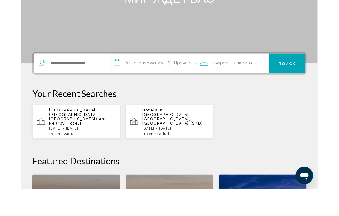
scroll to position [86, 0]
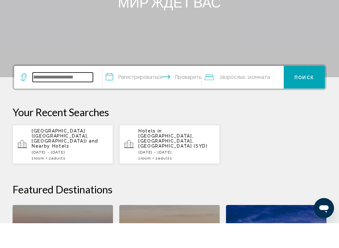
click at [74, 97] on input "Виджет поиска" at bounding box center [63, 101] width 60 height 9
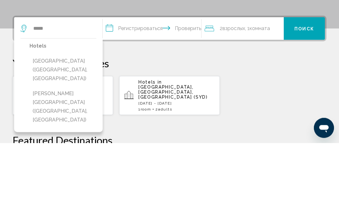
click at [74, 129] on button "[GEOGRAPHIC_DATA] ([GEOGRAPHIC_DATA], [GEOGRAPHIC_DATA])" at bounding box center [62, 143] width 67 height 29
type input "**********"
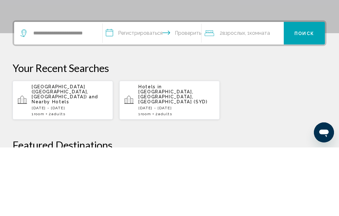
click at [154, 91] on input "**********" at bounding box center [153, 103] width 101 height 24
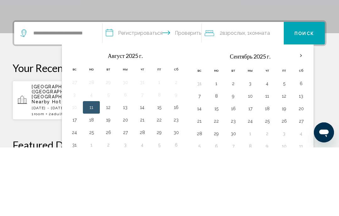
scroll to position [155, 0]
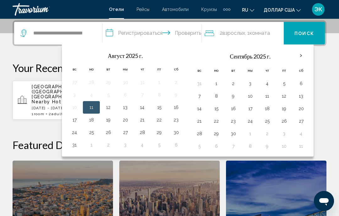
click at [113, 133] on button "26" at bounding box center [108, 132] width 10 height 9
click at [271, 83] on button "4" at bounding box center [267, 83] width 10 height 9
type input "**********"
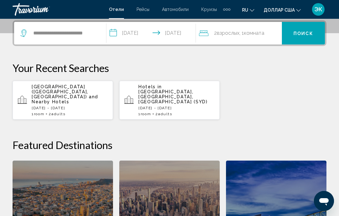
click at [302, 38] on button "Поиск" at bounding box center [303, 33] width 43 height 23
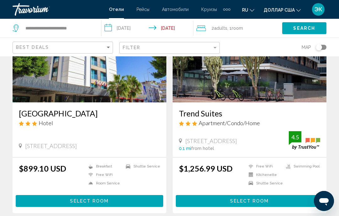
scroll to position [73, 0]
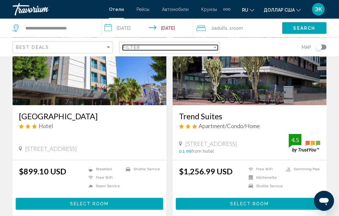
click at [217, 47] on div "Filter" at bounding box center [215, 47] width 6 height 5
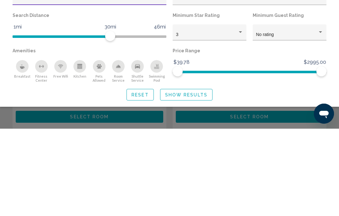
click at [320, 117] on div "Hotel Filters" at bounding box center [321, 119] width 6 height 5
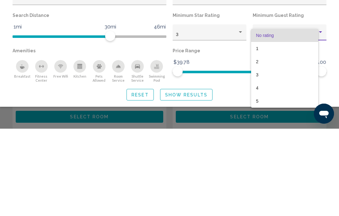
scroll to position [161, 0]
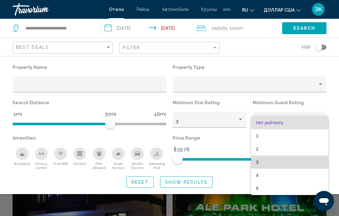
click at [257, 163] on font "3" at bounding box center [257, 162] width 3 height 5
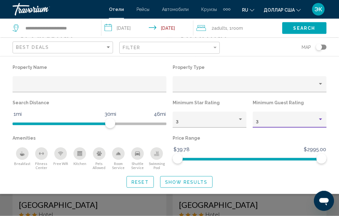
scroll to position [209, 0]
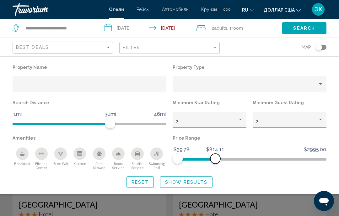
scroll to position [217, 0]
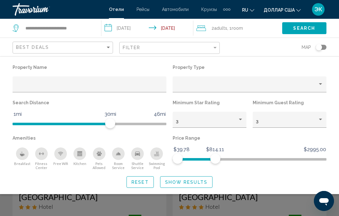
click at [204, 184] on span "Show Results" at bounding box center [186, 182] width 42 height 5
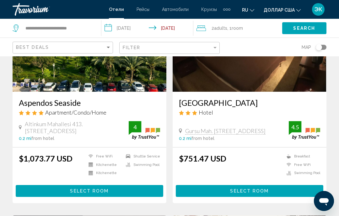
scroll to position [534, 0]
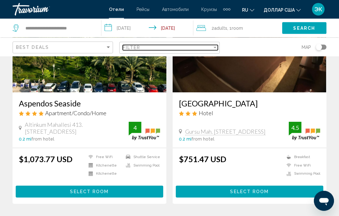
click at [212, 49] on div "Filter" at bounding box center [215, 47] width 6 height 5
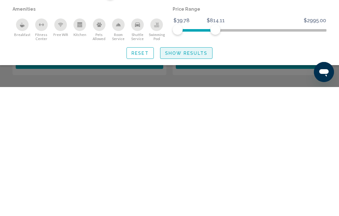
click at [192, 177] on button "Show Results" at bounding box center [186, 183] width 52 height 12
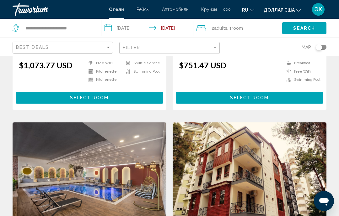
scroll to position [628, 0]
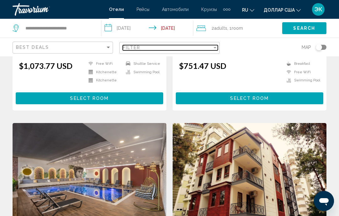
click at [216, 47] on div "Filter" at bounding box center [214, 48] width 3 height 2
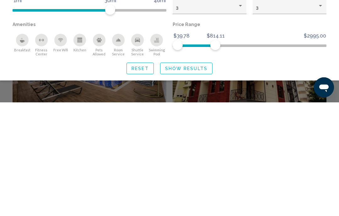
click at [143, 180] on span "Reset" at bounding box center [139, 182] width 17 height 5
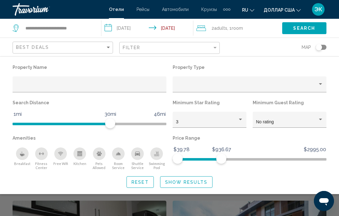
click at [204, 184] on span "Show Results" at bounding box center [186, 182] width 42 height 5
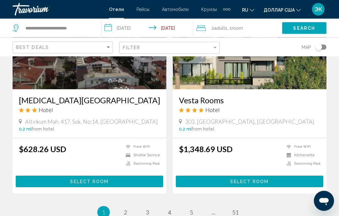
scroll to position [1197, 0]
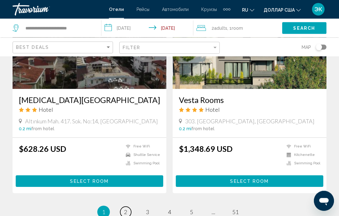
click at [125, 216] on span "2" at bounding box center [125, 212] width 3 height 7
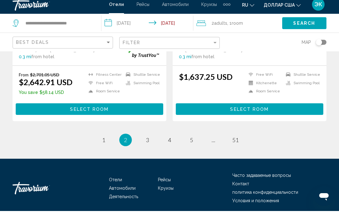
scroll to position [1284, 0]
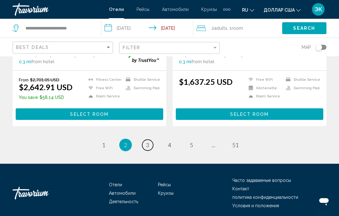
click at [151, 145] on link "page 3" at bounding box center [147, 145] width 11 height 11
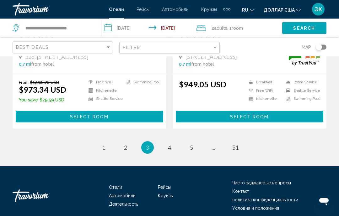
scroll to position [1278, 0]
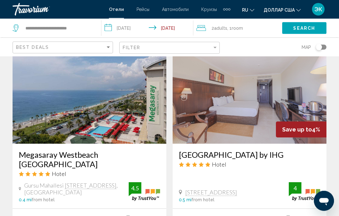
click at [251, 11] on icon "Изменить язык" at bounding box center [252, 10] width 4 height 4
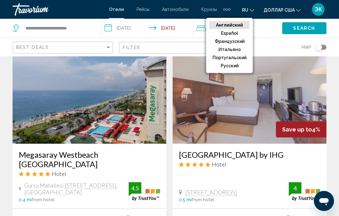
click at [237, 67] on font "русский" at bounding box center [230, 65] width 18 height 5
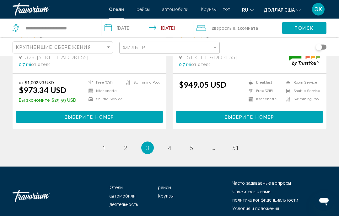
scroll to position [1278, 0]
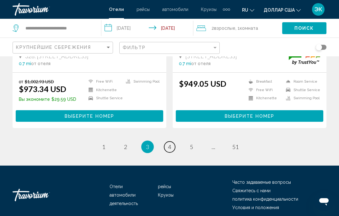
click at [171, 148] on span "4" at bounding box center [169, 147] width 3 height 7
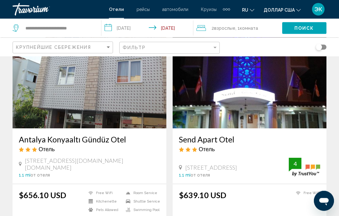
scroll to position [1164, 0]
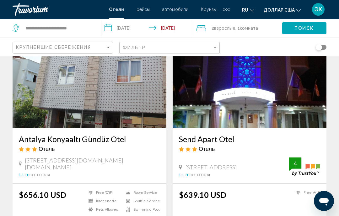
click at [291, 106] on img "Основное содержание" at bounding box center [250, 78] width 154 height 100
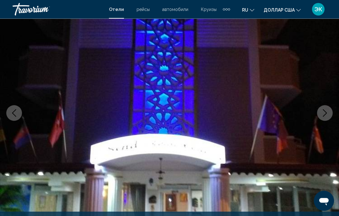
scroll to position [56, 0]
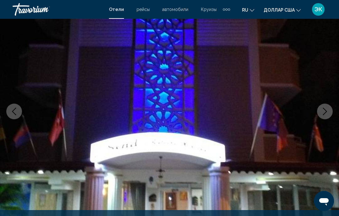
click at [327, 109] on icon "Next image" at bounding box center [325, 112] width 8 height 8
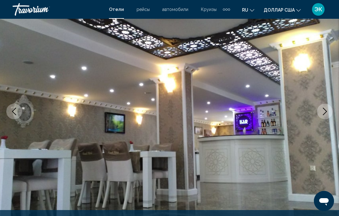
click at [325, 114] on icon "Next image" at bounding box center [325, 112] width 8 height 8
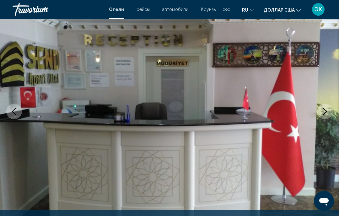
click at [324, 110] on icon "Next image" at bounding box center [325, 112] width 8 height 8
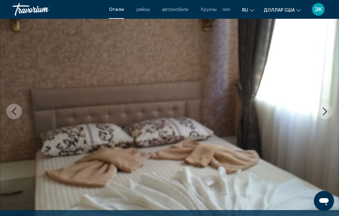
click at [323, 113] on icon "Next image" at bounding box center [325, 112] width 8 height 8
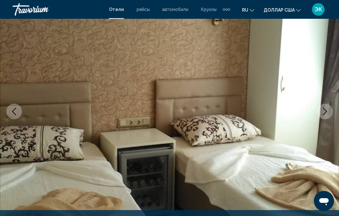
click at [324, 111] on icon "Next image" at bounding box center [325, 112] width 8 height 8
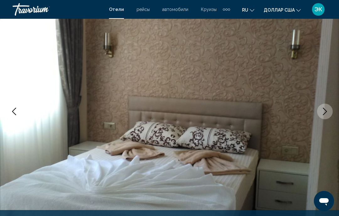
click at [325, 111] on icon "Next image" at bounding box center [325, 112] width 8 height 8
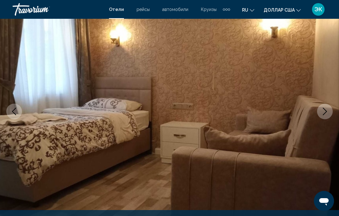
click at [326, 109] on icon "Next image" at bounding box center [325, 112] width 8 height 8
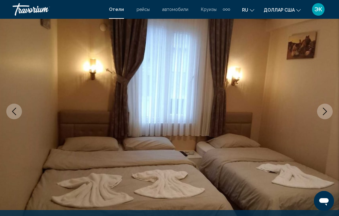
click at [325, 114] on icon "Next image" at bounding box center [325, 112] width 8 height 8
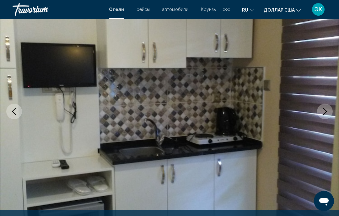
click at [325, 109] on icon "Next image" at bounding box center [325, 112] width 8 height 8
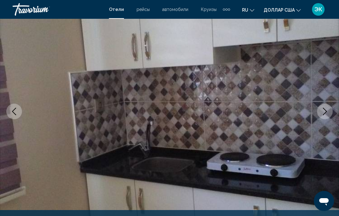
click at [326, 111] on icon "Next image" at bounding box center [325, 112] width 4 height 8
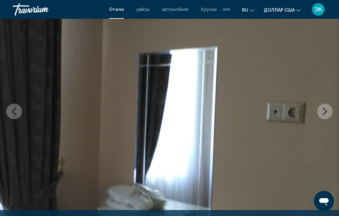
click at [325, 111] on icon "Next image" at bounding box center [325, 112] width 8 height 8
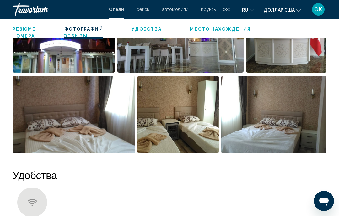
scroll to position [470, 0]
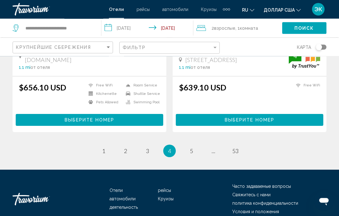
scroll to position [1277, 0]
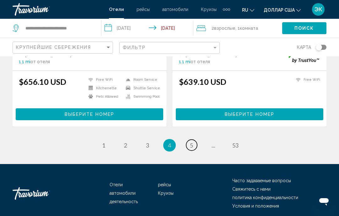
click at [194, 146] on link "page 5" at bounding box center [191, 145] width 11 height 11
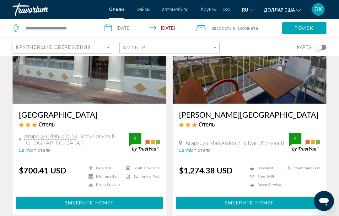
scroll to position [536, 0]
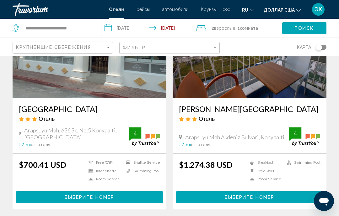
click at [122, 78] on img "Основное содержание" at bounding box center [90, 48] width 154 height 100
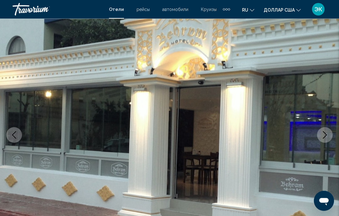
scroll to position [37, 0]
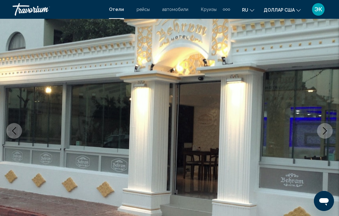
click at [325, 134] on icon "Next image" at bounding box center [325, 131] width 8 height 8
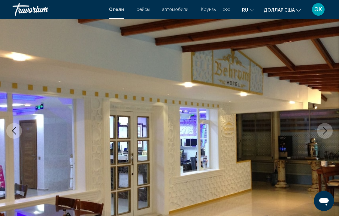
click at [327, 133] on icon "Next image" at bounding box center [325, 131] width 8 height 8
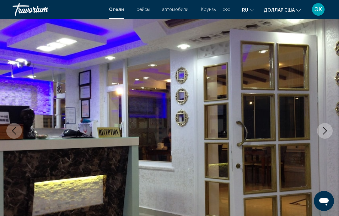
click at [324, 132] on icon "Next image" at bounding box center [325, 131] width 8 height 8
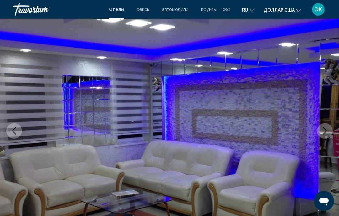
click at [326, 134] on icon "Next image" at bounding box center [325, 131] width 8 height 8
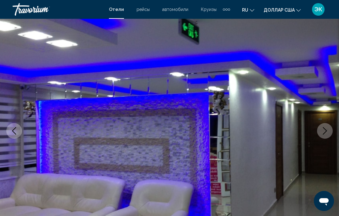
click at [327, 132] on icon "Next image" at bounding box center [325, 131] width 8 height 8
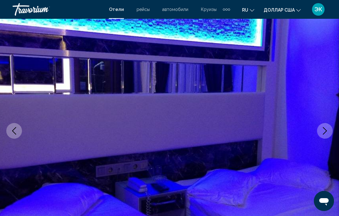
click at [324, 128] on icon "Next image" at bounding box center [325, 131] width 8 height 8
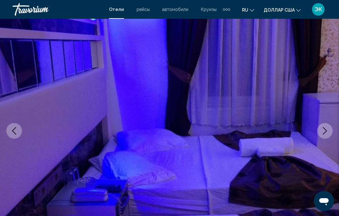
click at [326, 127] on icon "Next image" at bounding box center [325, 131] width 8 height 8
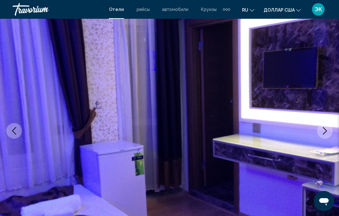
click at [326, 131] on icon "Next image" at bounding box center [325, 131] width 8 height 8
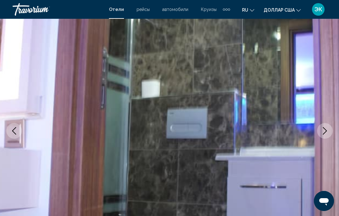
click at [324, 131] on icon "Next image" at bounding box center [325, 131] width 8 height 8
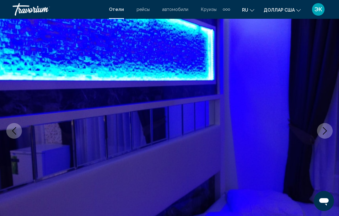
click at [326, 133] on icon "Next image" at bounding box center [325, 131] width 8 height 8
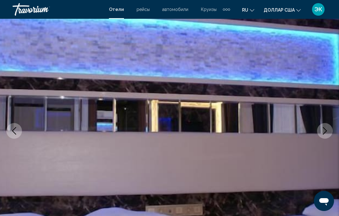
click at [325, 132] on icon "Next image" at bounding box center [325, 131] width 4 height 8
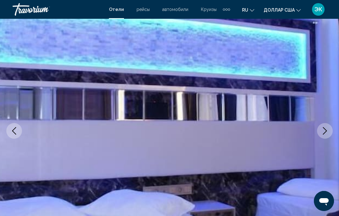
click at [325, 130] on icon "Next image" at bounding box center [325, 131] width 4 height 8
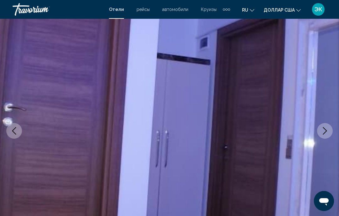
click at [324, 133] on icon "Next image" at bounding box center [325, 131] width 8 height 8
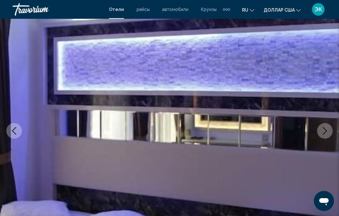
click at [324, 132] on icon "Next image" at bounding box center [325, 131] width 8 height 8
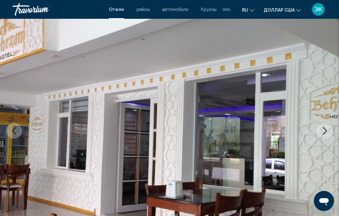
click at [324, 131] on icon "Next image" at bounding box center [325, 131] width 8 height 8
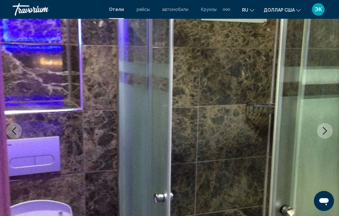
click at [325, 127] on icon "Next image" at bounding box center [325, 131] width 8 height 8
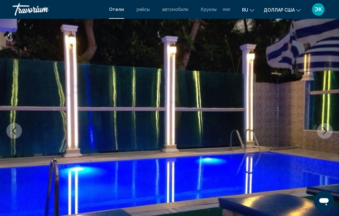
click at [325, 128] on icon "Next image" at bounding box center [325, 131] width 8 height 8
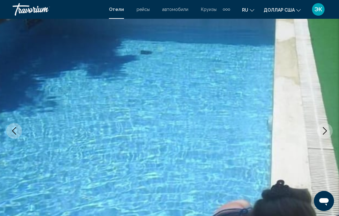
click at [325, 131] on icon "Next image" at bounding box center [325, 131] width 8 height 8
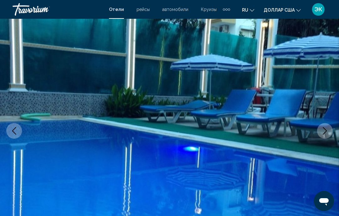
click at [325, 137] on button "Next image" at bounding box center [325, 131] width 16 height 16
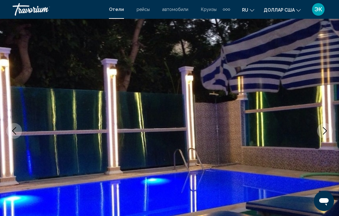
click at [328, 133] on icon "Next image" at bounding box center [325, 131] width 8 height 8
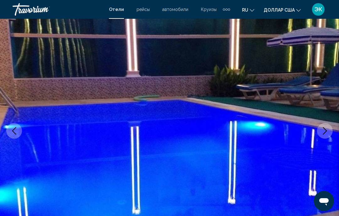
click at [327, 132] on icon "Next image" at bounding box center [325, 131] width 8 height 8
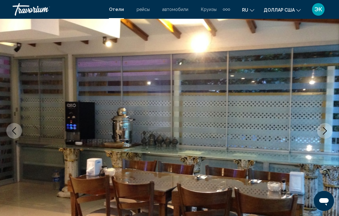
click at [326, 134] on icon "Next image" at bounding box center [325, 131] width 8 height 8
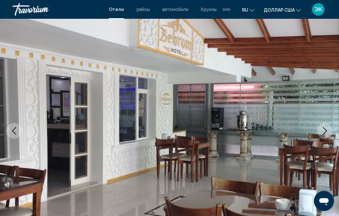
click at [326, 130] on icon "Next image" at bounding box center [325, 131] width 8 height 8
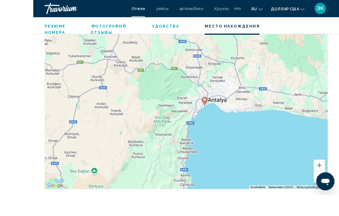
scroll to position [744, 0]
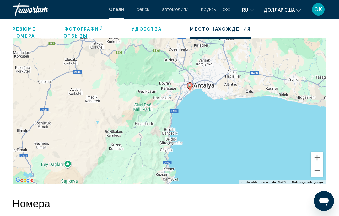
click at [319, 173] on button "Verkleinern" at bounding box center [317, 171] width 13 height 13
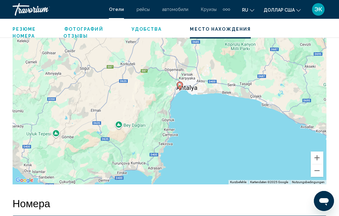
click at [318, 172] on button "Verkleinern" at bounding box center [317, 171] width 13 height 13
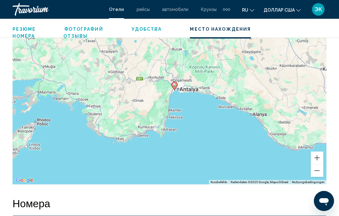
click at [318, 173] on button "Verkleinern" at bounding box center [317, 171] width 13 height 13
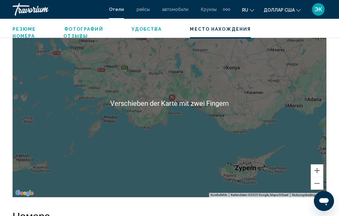
scroll to position [728, 0]
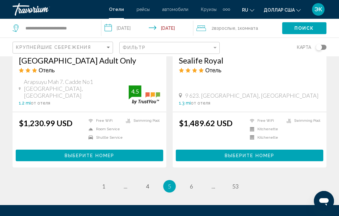
scroll to position [1247, 0]
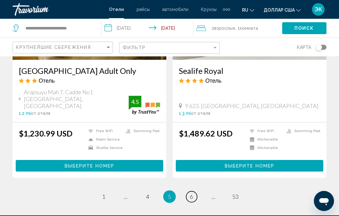
click at [190, 194] on span "6" at bounding box center [191, 197] width 3 height 7
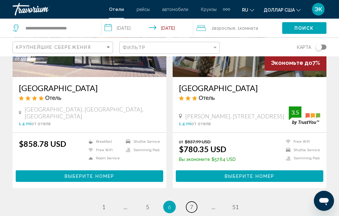
scroll to position [1209, 0]
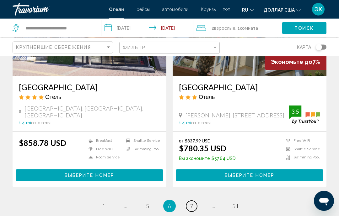
click at [190, 210] on span "7" at bounding box center [191, 206] width 3 height 7
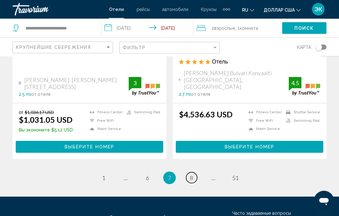
scroll to position [1274, 0]
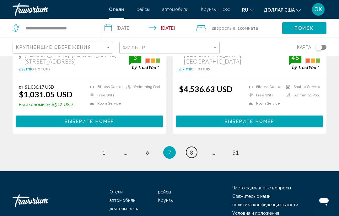
click at [193, 149] on span "8" at bounding box center [191, 152] width 3 height 7
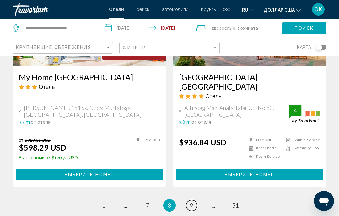
scroll to position [1265, 0]
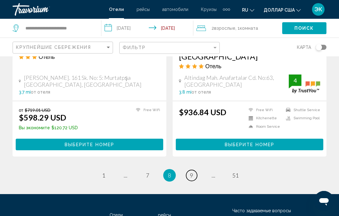
click at [192, 172] on span "9" at bounding box center [191, 175] width 3 height 7
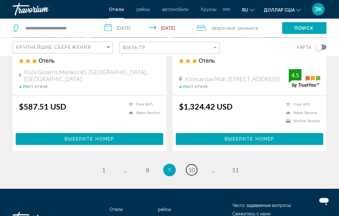
scroll to position [1284, 0]
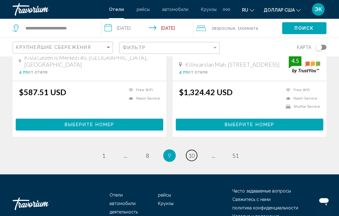
click at [192, 152] on span "10" at bounding box center [191, 155] width 6 height 7
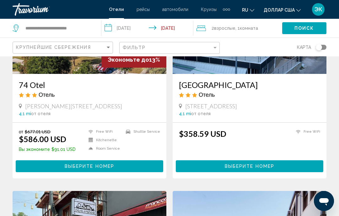
scroll to position [996, 0]
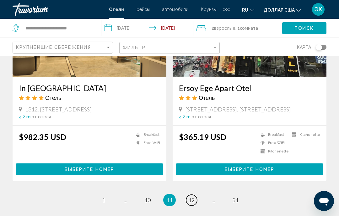
scroll to position [1287, 0]
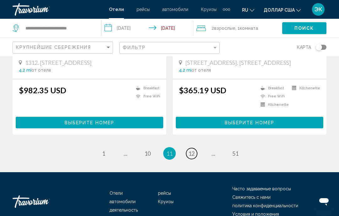
click at [191, 150] on span "12" at bounding box center [191, 153] width 6 height 7
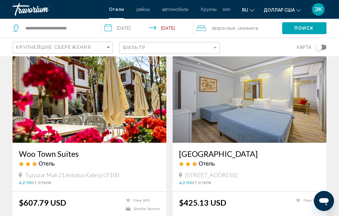
scroll to position [261, 0]
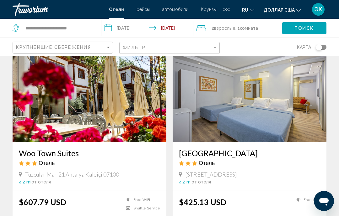
click at [285, 117] on img "Основное содержание" at bounding box center [250, 92] width 154 height 100
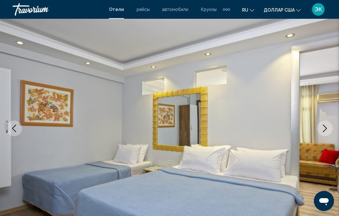
scroll to position [41, 0]
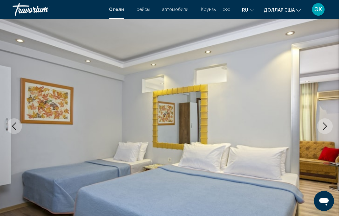
click at [326, 130] on icon "Next image" at bounding box center [325, 127] width 8 height 8
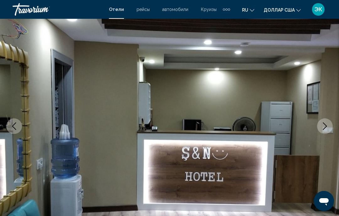
click at [324, 127] on icon "Next image" at bounding box center [325, 127] width 8 height 8
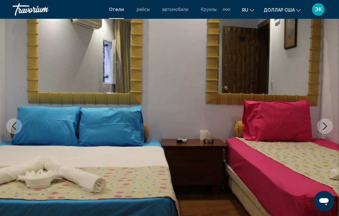
click at [323, 125] on icon "Next image" at bounding box center [325, 127] width 8 height 8
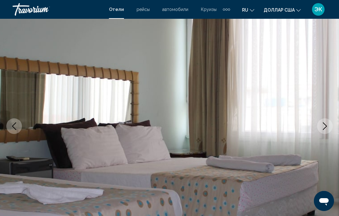
click at [322, 129] on icon "Next image" at bounding box center [325, 127] width 8 height 8
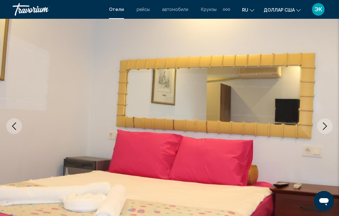
click at [324, 129] on icon "Next image" at bounding box center [325, 127] width 8 height 8
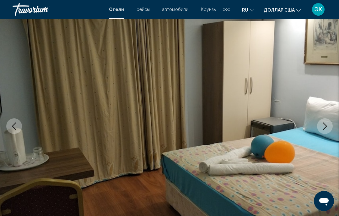
click at [323, 124] on icon "Next image" at bounding box center [325, 127] width 8 height 8
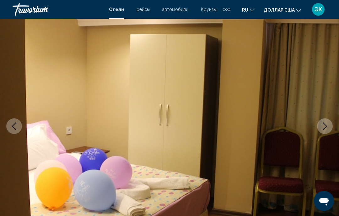
click at [322, 124] on icon "Next image" at bounding box center [325, 127] width 8 height 8
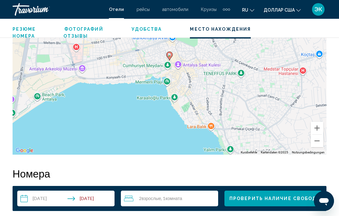
scroll to position [767, 0]
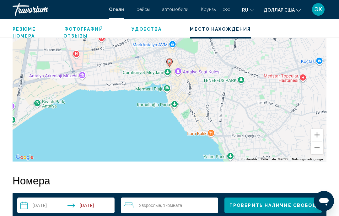
click at [314, 150] on button "Verkleinern" at bounding box center [317, 148] width 13 height 13
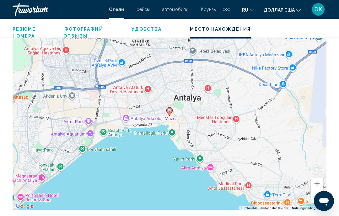
scroll to position [717, 0]
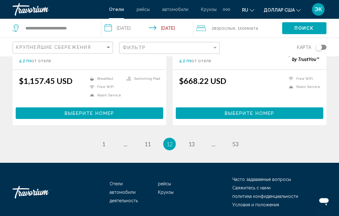
scroll to position [1296, 0]
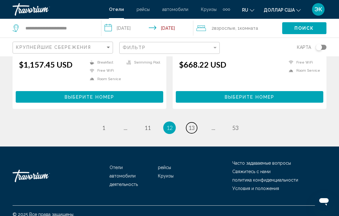
click at [189, 125] on span "13" at bounding box center [191, 128] width 6 height 7
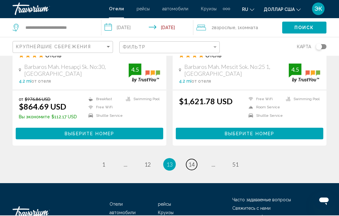
scroll to position [1284, 0]
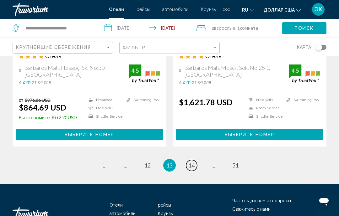
click at [190, 162] on span "14" at bounding box center [191, 165] width 6 height 7
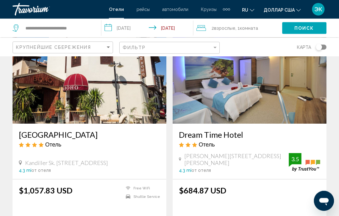
scroll to position [513, 0]
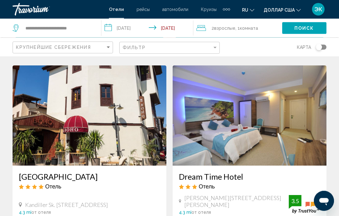
click at [281, 136] on img "Основное содержание" at bounding box center [250, 116] width 154 height 100
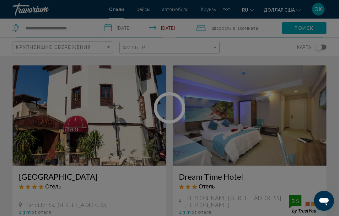
scroll to position [471, 0]
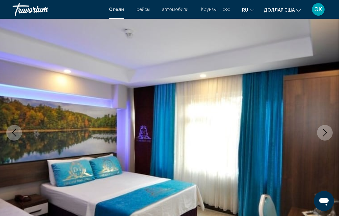
scroll to position [33, 0]
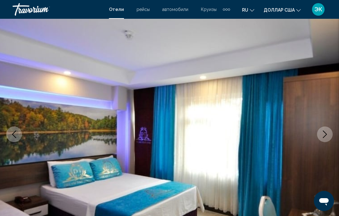
click at [326, 134] on icon "Next image" at bounding box center [325, 135] width 8 height 8
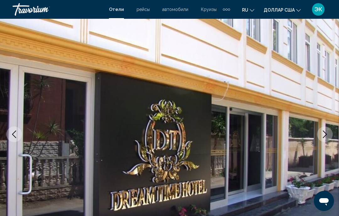
click at [326, 137] on icon "Next image" at bounding box center [325, 135] width 8 height 8
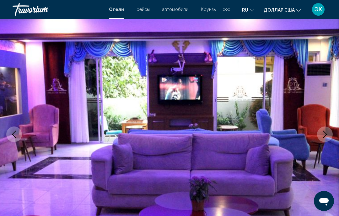
click at [326, 132] on icon "Next image" at bounding box center [325, 135] width 8 height 8
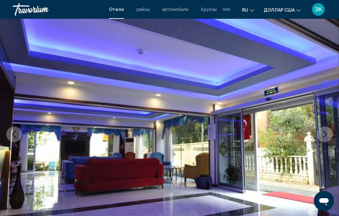
click at [324, 135] on icon "Next image" at bounding box center [325, 135] width 8 height 8
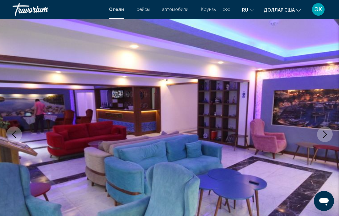
click at [325, 133] on icon "Next image" at bounding box center [325, 135] width 4 height 8
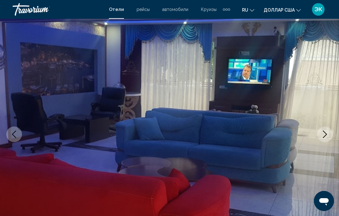
click at [324, 134] on icon "Next image" at bounding box center [325, 135] width 8 height 8
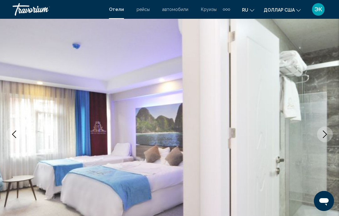
click at [324, 137] on icon "Next image" at bounding box center [325, 135] width 8 height 8
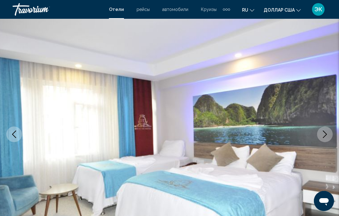
click at [324, 134] on icon "Next image" at bounding box center [325, 135] width 8 height 8
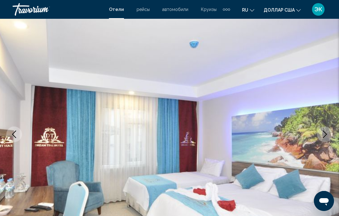
click at [324, 132] on icon "Next image" at bounding box center [325, 135] width 8 height 8
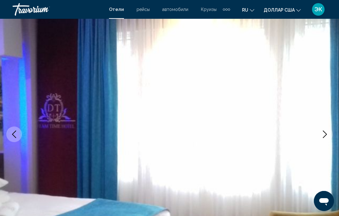
click at [324, 134] on icon "Next image" at bounding box center [325, 135] width 8 height 8
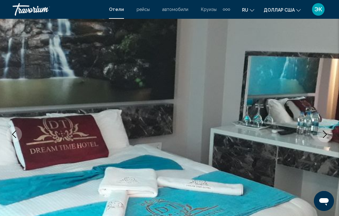
click at [323, 135] on icon "Next image" at bounding box center [325, 135] width 8 height 8
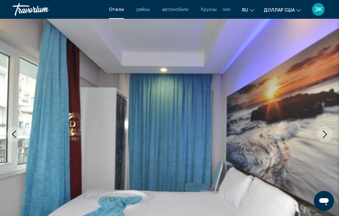
click at [322, 134] on icon "Next image" at bounding box center [325, 135] width 8 height 8
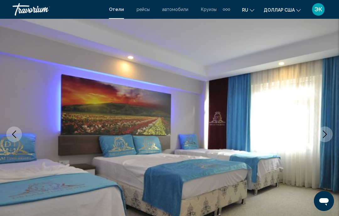
click at [323, 133] on icon "Next image" at bounding box center [325, 135] width 8 height 8
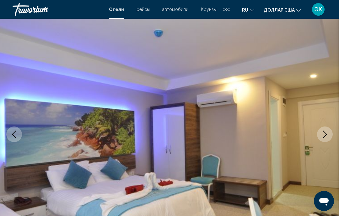
click at [324, 131] on icon "Next image" at bounding box center [325, 135] width 8 height 8
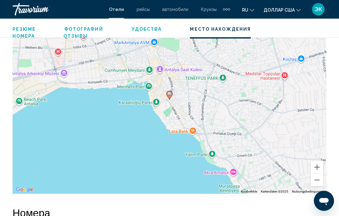
scroll to position [699, 0]
click at [318, 179] on button "Verkleinern" at bounding box center [317, 180] width 13 height 13
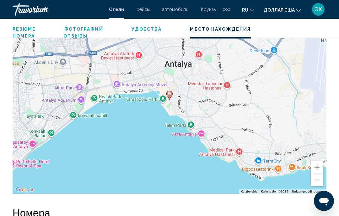
click at [316, 179] on button "Verkleinern" at bounding box center [317, 180] width 13 height 13
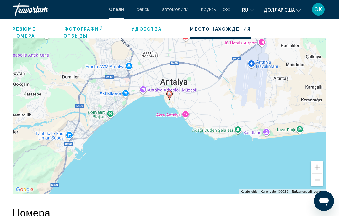
click at [316, 179] on button "Verkleinern" at bounding box center [317, 180] width 13 height 13
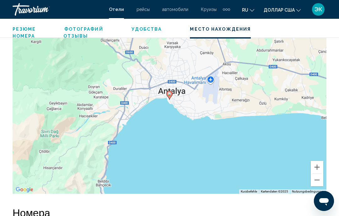
click at [316, 178] on button "Verkleinern" at bounding box center [317, 180] width 13 height 13
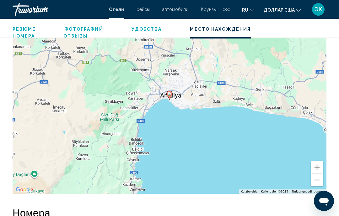
click at [316, 180] on button "Verkleinern" at bounding box center [317, 180] width 13 height 13
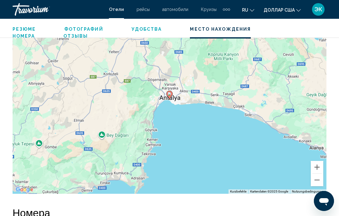
click at [316, 184] on button "Verkleinern" at bounding box center [317, 180] width 13 height 13
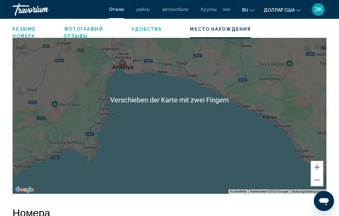
scroll to position [706, 0]
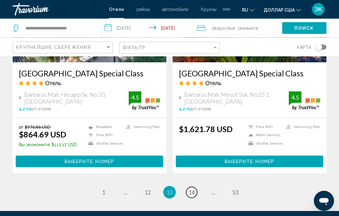
click at [191, 189] on span "14" at bounding box center [191, 192] width 6 height 7
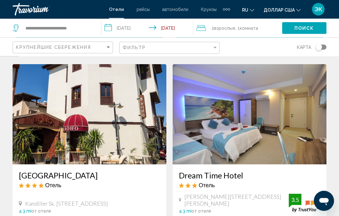
scroll to position [472, 0]
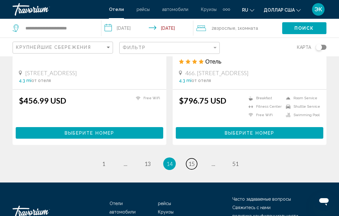
click at [190, 161] on span "15" at bounding box center [191, 164] width 6 height 7
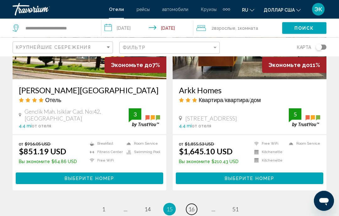
scroll to position [1221, 0]
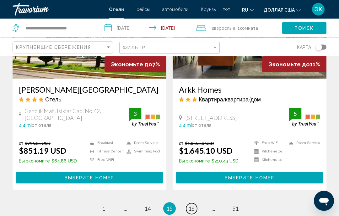
click at [189, 208] on link "page 16" at bounding box center [191, 209] width 11 height 11
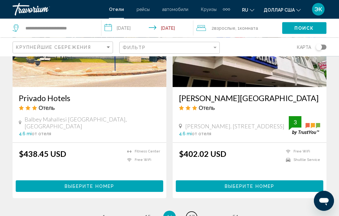
scroll to position [1213, 0]
click at [191, 214] on span "17" at bounding box center [191, 217] width 6 height 7
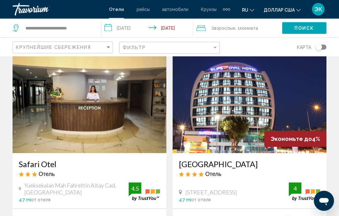
scroll to position [259, 0]
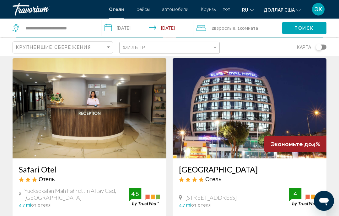
click at [287, 110] on img "Основное содержание" at bounding box center [250, 109] width 154 height 100
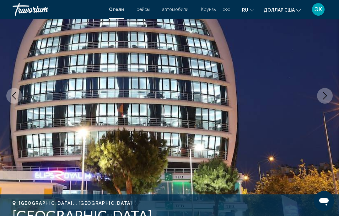
scroll to position [65, 0]
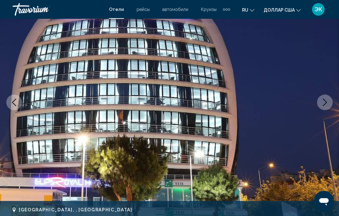
click at [324, 106] on button "Next image" at bounding box center [325, 103] width 16 height 16
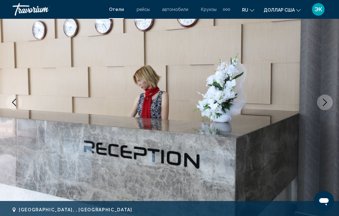
click at [324, 104] on icon "Next image" at bounding box center [325, 103] width 8 height 8
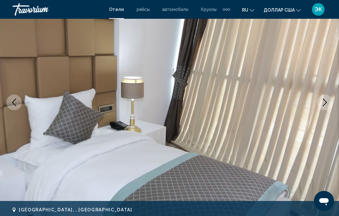
click at [324, 105] on icon "Next image" at bounding box center [325, 103] width 4 height 8
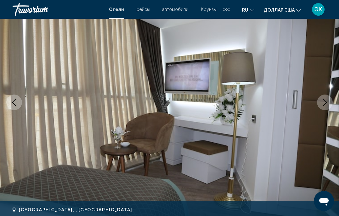
click at [324, 103] on icon "Next image" at bounding box center [325, 103] width 8 height 8
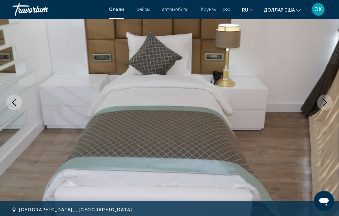
click at [324, 106] on button "Next image" at bounding box center [325, 103] width 16 height 16
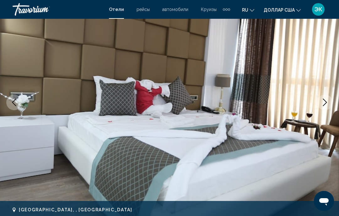
click at [325, 101] on icon "Next image" at bounding box center [325, 103] width 4 height 8
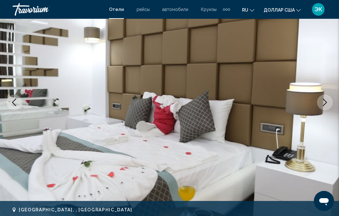
click at [324, 108] on button "Next image" at bounding box center [325, 103] width 16 height 16
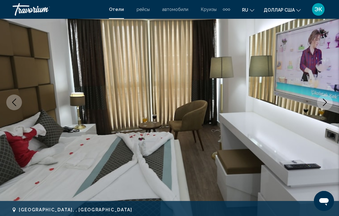
click at [323, 108] on button "Next image" at bounding box center [325, 103] width 16 height 16
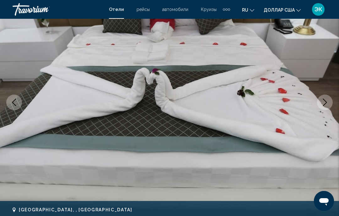
click at [325, 106] on icon "Next image" at bounding box center [325, 103] width 8 height 8
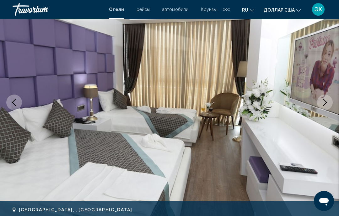
click at [322, 107] on button "Next image" at bounding box center [325, 103] width 16 height 16
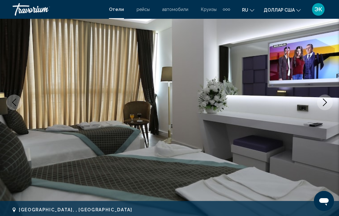
click at [323, 106] on button "Next image" at bounding box center [325, 103] width 16 height 16
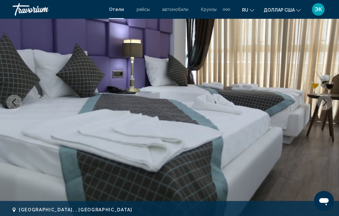
click at [322, 105] on icon "Next image" at bounding box center [325, 103] width 8 height 8
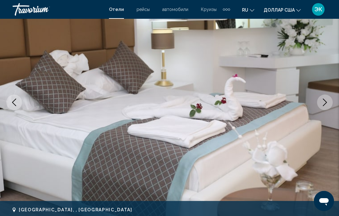
click at [322, 106] on icon "Next image" at bounding box center [325, 103] width 8 height 8
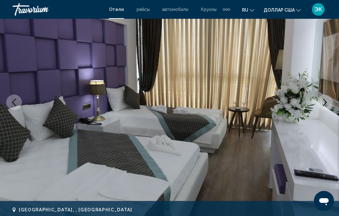
click at [322, 102] on icon "Next image" at bounding box center [325, 103] width 8 height 8
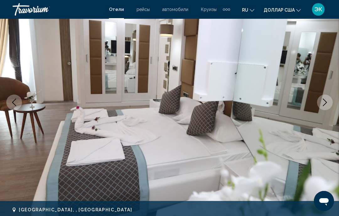
click at [323, 104] on icon "Next image" at bounding box center [325, 103] width 8 height 8
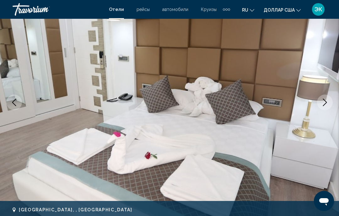
click at [324, 104] on icon "Next image" at bounding box center [325, 103] width 8 height 8
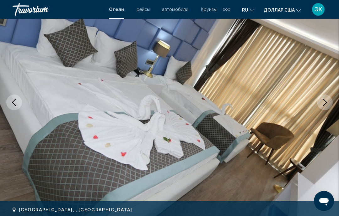
click at [324, 106] on icon "Next image" at bounding box center [325, 103] width 8 height 8
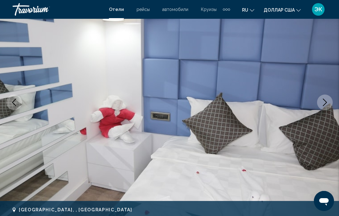
click at [325, 105] on icon "Next image" at bounding box center [325, 103] width 8 height 8
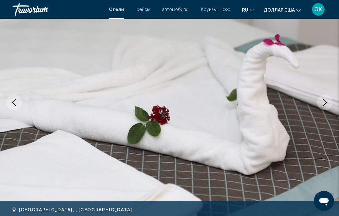
click at [324, 104] on icon "Next image" at bounding box center [325, 103] width 8 height 8
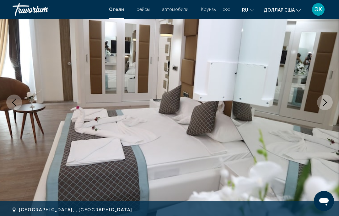
click at [323, 106] on icon "Next image" at bounding box center [325, 103] width 8 height 8
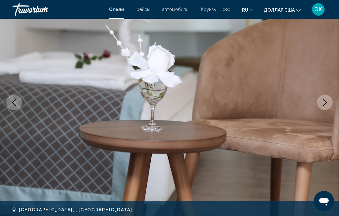
click at [324, 107] on button "Next image" at bounding box center [325, 103] width 16 height 16
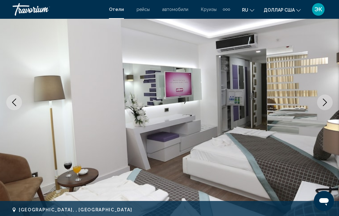
click at [325, 106] on icon "Next image" at bounding box center [325, 103] width 8 height 8
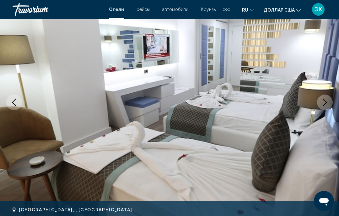
click at [326, 105] on icon "Next image" at bounding box center [325, 103] width 8 height 8
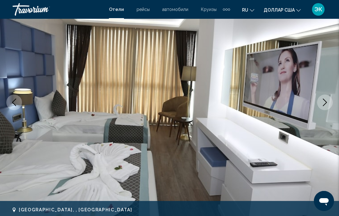
click at [324, 105] on icon "Next image" at bounding box center [325, 103] width 4 height 8
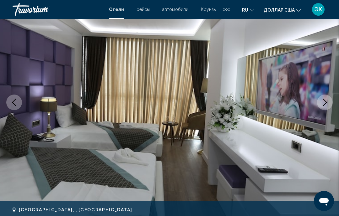
click at [324, 105] on icon "Next image" at bounding box center [325, 103] width 8 height 8
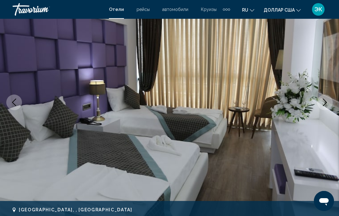
click at [323, 108] on button "Next image" at bounding box center [325, 103] width 16 height 16
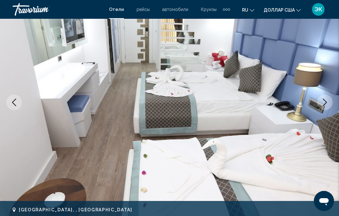
click at [324, 106] on button "Next image" at bounding box center [325, 103] width 16 height 16
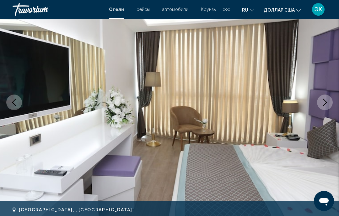
click at [323, 107] on button "Next image" at bounding box center [325, 103] width 16 height 16
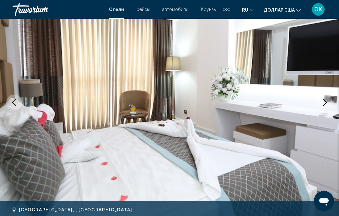
click at [324, 106] on button "Next image" at bounding box center [325, 103] width 16 height 16
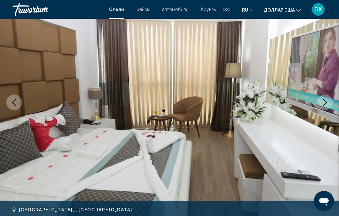
click at [325, 105] on icon "Next image" at bounding box center [325, 103] width 8 height 8
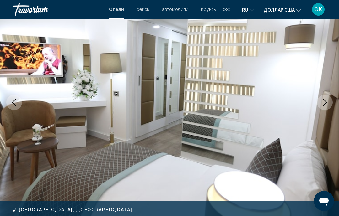
click at [324, 107] on button "Next image" at bounding box center [325, 103] width 16 height 16
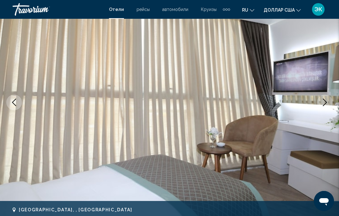
click at [324, 107] on button "Next image" at bounding box center [325, 103] width 16 height 16
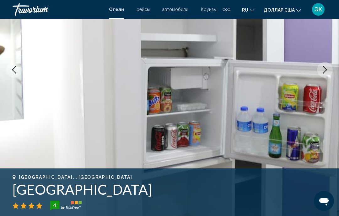
scroll to position [86, 0]
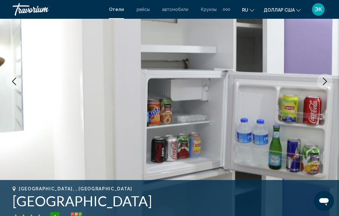
click at [326, 90] on img "Основное содержание" at bounding box center [169, 82] width 339 height 298
click at [325, 84] on icon "Next image" at bounding box center [325, 82] width 8 height 8
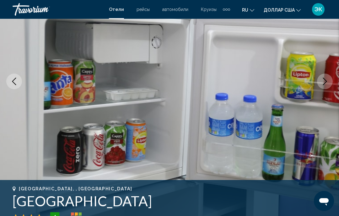
click at [323, 84] on icon "Next image" at bounding box center [325, 82] width 8 height 8
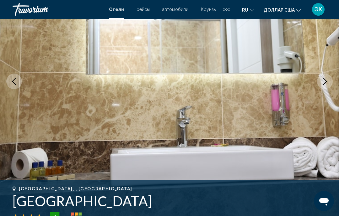
click at [328, 84] on icon "Next image" at bounding box center [325, 82] width 8 height 8
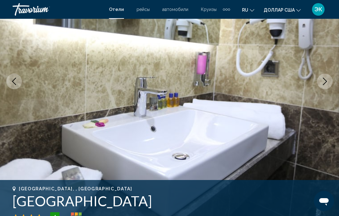
click at [326, 84] on icon "Next image" at bounding box center [325, 82] width 8 height 8
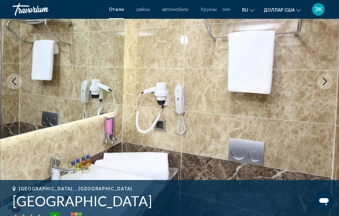
click at [322, 85] on button "Next image" at bounding box center [325, 82] width 16 height 16
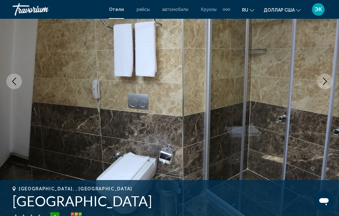
click at [323, 81] on icon "Next image" at bounding box center [325, 82] width 8 height 8
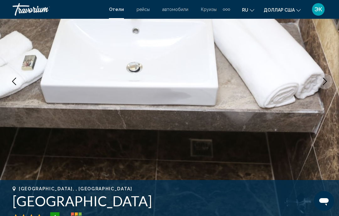
click at [319, 85] on button "Next image" at bounding box center [325, 82] width 16 height 16
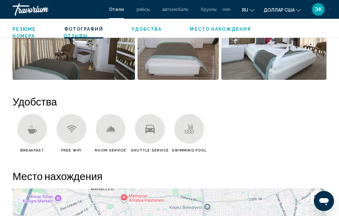
scroll to position [550, 0]
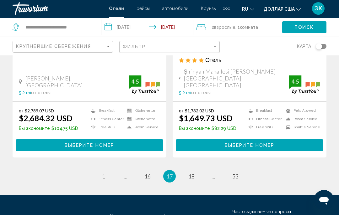
scroll to position [1274, 0]
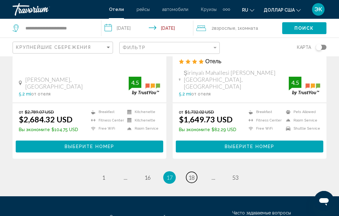
click at [194, 174] on span "18" at bounding box center [191, 177] width 6 height 7
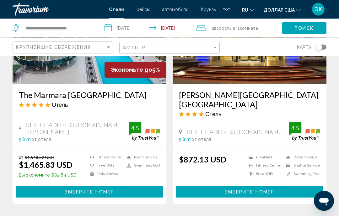
scroll to position [784, 0]
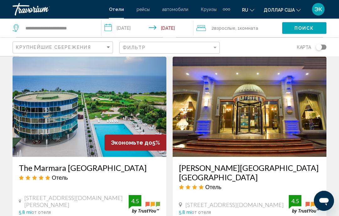
click at [273, 129] on img "Основное содержание" at bounding box center [250, 107] width 154 height 100
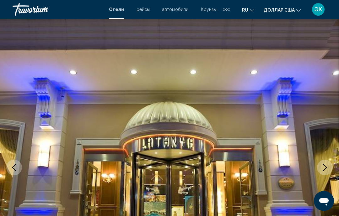
click at [327, 162] on button "Next image" at bounding box center [325, 168] width 16 height 16
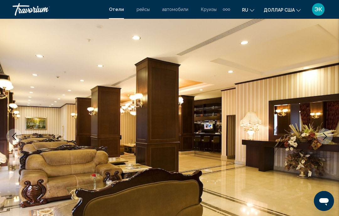
scroll to position [40, 0]
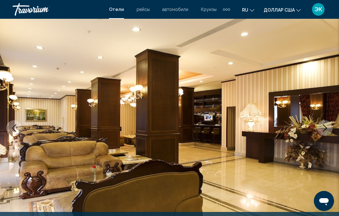
click at [326, 128] on icon "Next image" at bounding box center [325, 129] width 4 height 8
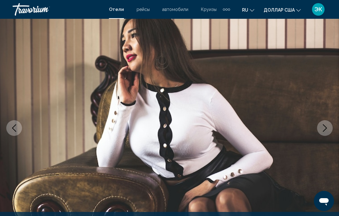
click at [323, 128] on icon "Next image" at bounding box center [325, 129] width 8 height 8
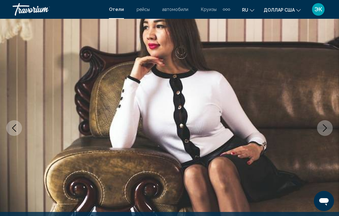
click at [323, 127] on icon "Next image" at bounding box center [325, 129] width 8 height 8
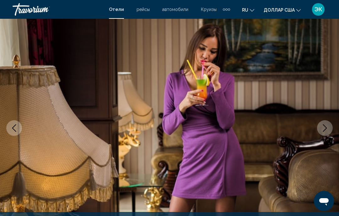
click at [323, 128] on icon "Next image" at bounding box center [325, 129] width 8 height 8
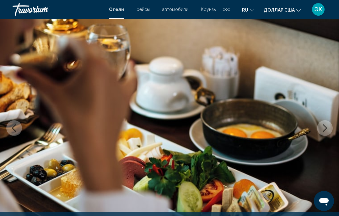
click at [324, 126] on icon "Next image" at bounding box center [325, 129] width 8 height 8
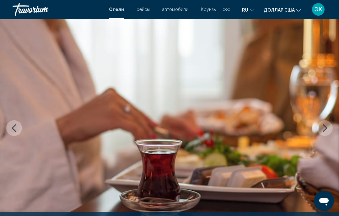
click at [323, 129] on icon "Next image" at bounding box center [325, 129] width 8 height 8
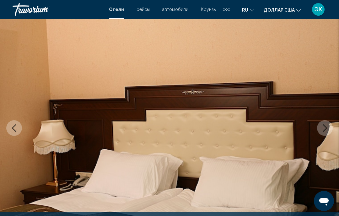
click at [323, 132] on button "Next image" at bounding box center [325, 128] width 16 height 16
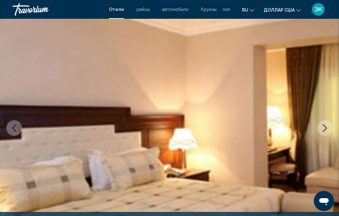
click at [321, 130] on icon "Next image" at bounding box center [325, 129] width 8 height 8
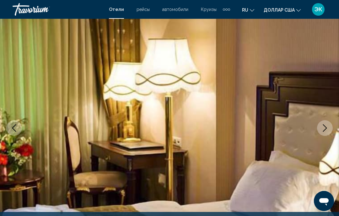
click at [322, 129] on icon "Next image" at bounding box center [325, 129] width 8 height 8
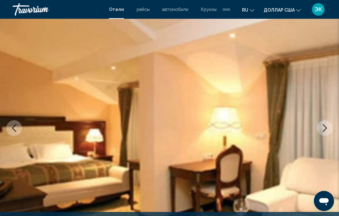
click at [323, 129] on icon "Next image" at bounding box center [325, 129] width 8 height 8
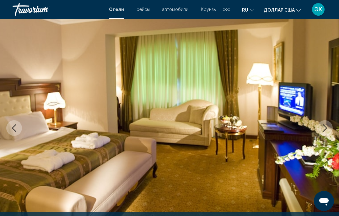
click at [324, 128] on icon "Next image" at bounding box center [325, 129] width 8 height 8
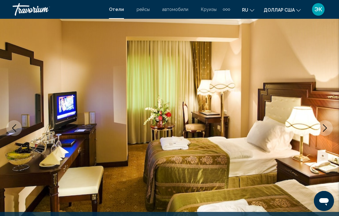
click at [324, 126] on icon "Next image" at bounding box center [325, 129] width 4 height 8
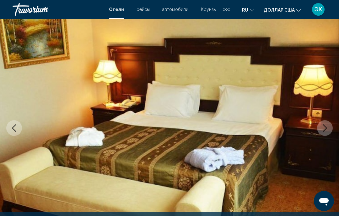
click at [325, 123] on button "Next image" at bounding box center [325, 128] width 16 height 16
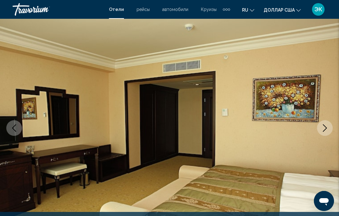
click at [323, 130] on icon "Next image" at bounding box center [325, 129] width 8 height 8
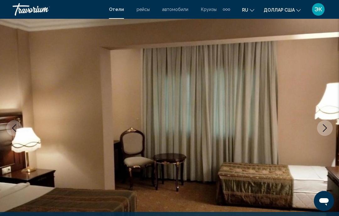
click at [324, 129] on icon "Next image" at bounding box center [325, 129] width 8 height 8
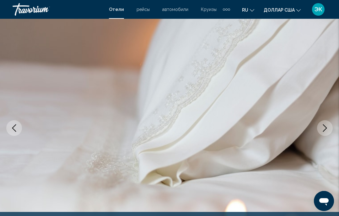
click at [324, 131] on icon "Next image" at bounding box center [325, 129] width 4 height 8
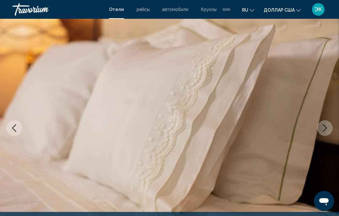
click at [323, 128] on icon "Next image" at bounding box center [325, 129] width 8 height 8
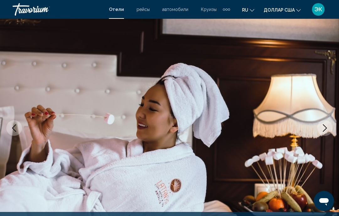
click at [324, 129] on icon "Next image" at bounding box center [325, 129] width 8 height 8
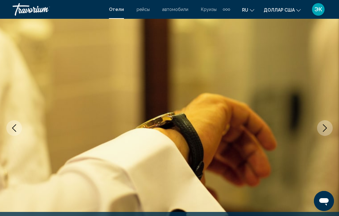
click at [324, 125] on icon "Next image" at bounding box center [325, 129] width 8 height 8
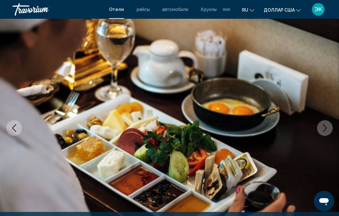
click at [323, 125] on icon "Next image" at bounding box center [325, 129] width 8 height 8
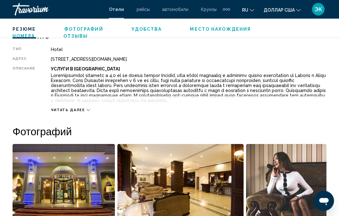
scroll to position [320, 0]
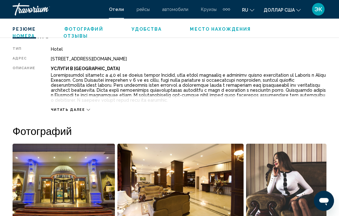
click at [83, 107] on div "Читать далее" at bounding box center [188, 103] width 275 height 17
click at [78, 109] on span "Читать далее" at bounding box center [68, 110] width 34 height 4
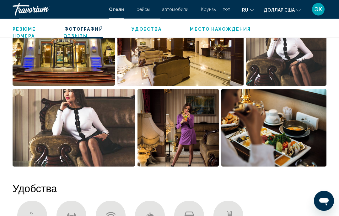
scroll to position [451, 0]
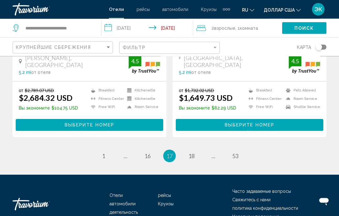
scroll to position [1300, 0]
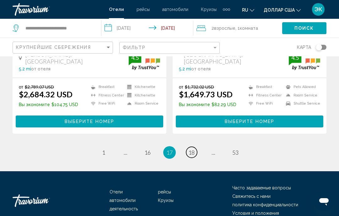
click at [192, 149] on span "18" at bounding box center [191, 152] width 6 height 7
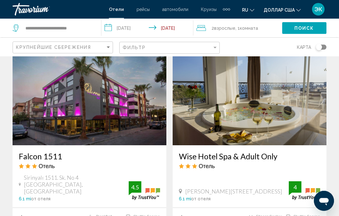
scroll to position [1177, 0]
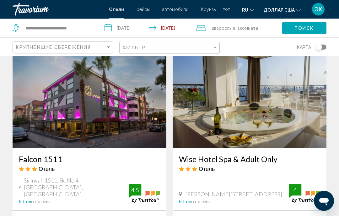
click at [296, 103] on img "Основное содержание" at bounding box center [250, 98] width 154 height 100
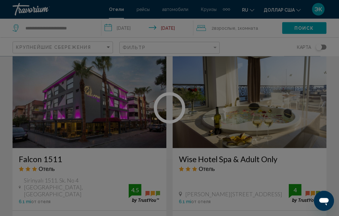
scroll to position [1177, 0]
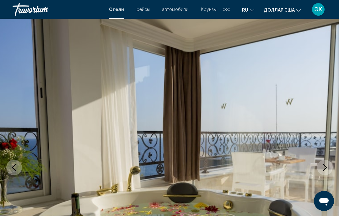
click at [324, 167] on icon "Next image" at bounding box center [325, 168] width 8 height 8
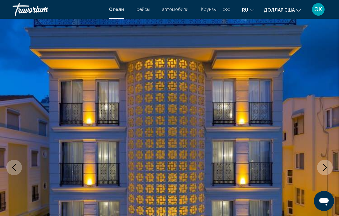
click at [325, 164] on icon "Next image" at bounding box center [325, 168] width 8 height 8
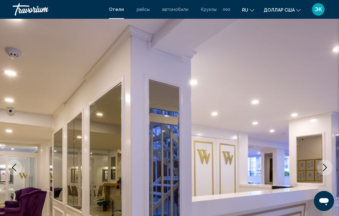
click at [324, 164] on icon "Next image" at bounding box center [325, 168] width 8 height 8
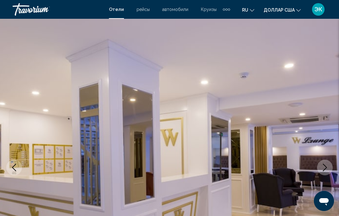
click at [324, 164] on icon "Next image" at bounding box center [325, 168] width 8 height 8
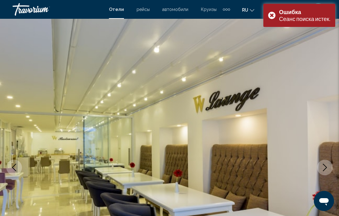
click at [324, 166] on icon "Next image" at bounding box center [325, 168] width 8 height 8
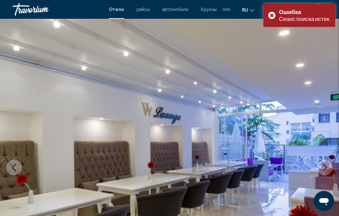
click at [324, 168] on icon "Next image" at bounding box center [325, 168] width 8 height 8
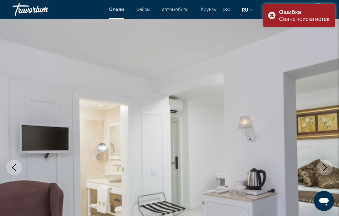
click at [325, 167] on icon "Next image" at bounding box center [325, 168] width 4 height 8
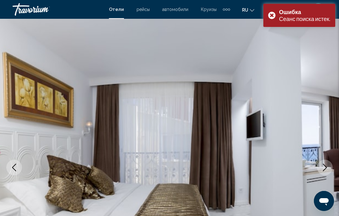
click at [323, 167] on icon "Next image" at bounding box center [325, 168] width 8 height 8
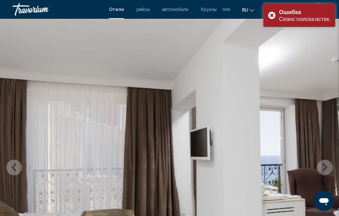
click at [324, 165] on icon "Next image" at bounding box center [325, 168] width 8 height 8
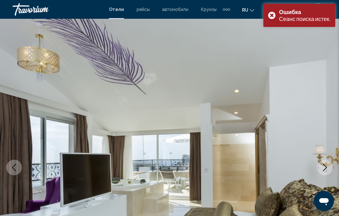
click at [324, 166] on icon "Next image" at bounding box center [325, 168] width 8 height 8
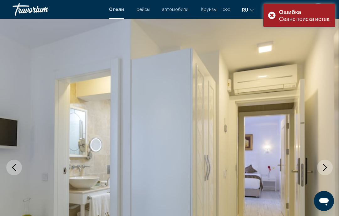
click at [324, 166] on icon "Next image" at bounding box center [325, 168] width 8 height 8
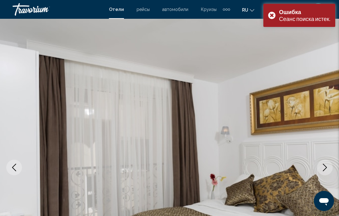
click at [324, 168] on icon "Next image" at bounding box center [325, 168] width 8 height 8
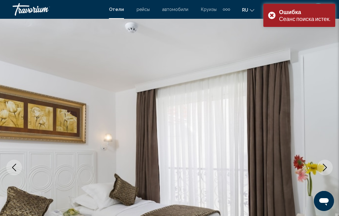
click at [324, 168] on icon "Next image" at bounding box center [325, 168] width 8 height 8
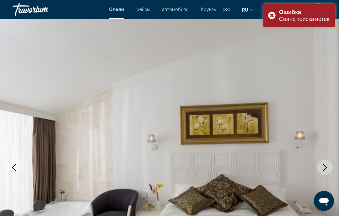
click at [322, 163] on button "Next image" at bounding box center [325, 168] width 16 height 16
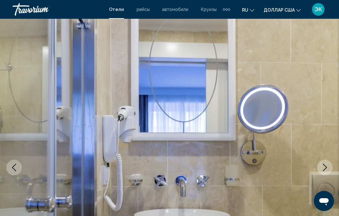
click at [322, 163] on button "Next image" at bounding box center [325, 168] width 16 height 16
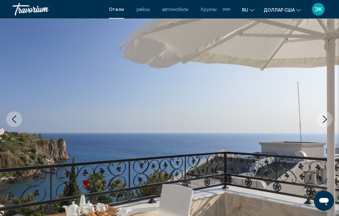
click at [326, 123] on icon "Next image" at bounding box center [325, 120] width 8 height 8
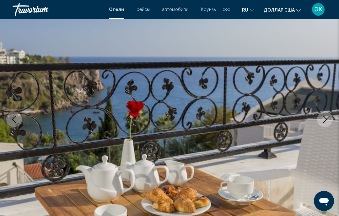
click at [323, 117] on icon "Next image" at bounding box center [325, 120] width 8 height 8
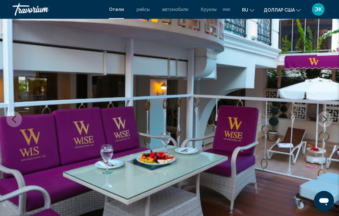
click at [326, 114] on button "Next image" at bounding box center [325, 120] width 16 height 16
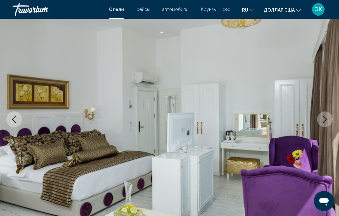
click at [325, 122] on icon "Next image" at bounding box center [325, 120] width 8 height 8
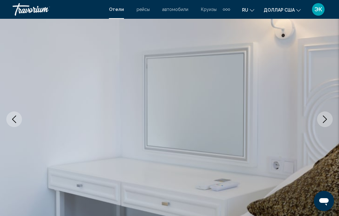
click at [324, 120] on icon "Next image" at bounding box center [325, 120] width 8 height 8
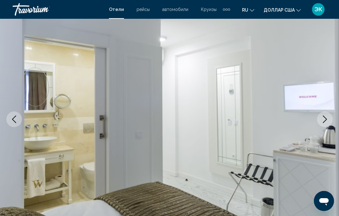
click at [325, 123] on icon "Next image" at bounding box center [325, 120] width 8 height 8
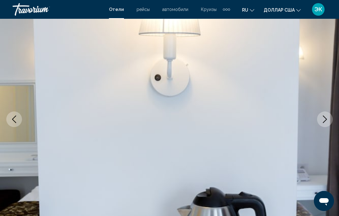
click at [324, 120] on icon "Next image" at bounding box center [325, 120] width 8 height 8
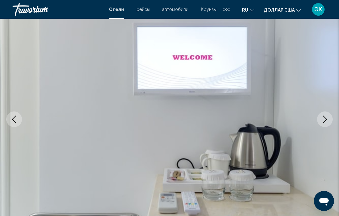
click at [325, 121] on icon "Next image" at bounding box center [325, 120] width 8 height 8
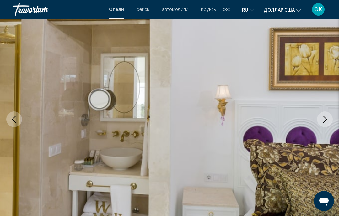
click at [326, 121] on icon "Next image" at bounding box center [325, 120] width 8 height 8
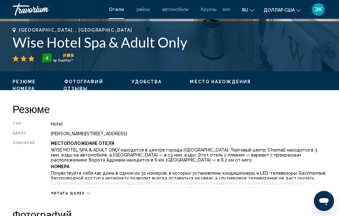
scroll to position [255, 0]
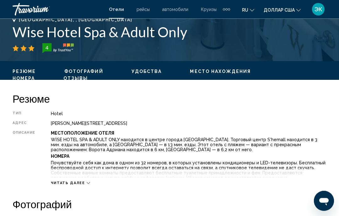
click at [81, 184] on span "Читать далее" at bounding box center [68, 184] width 34 height 4
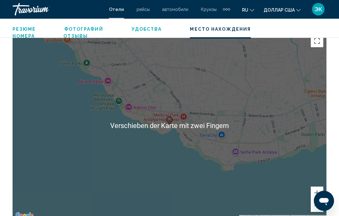
scroll to position [785, 0]
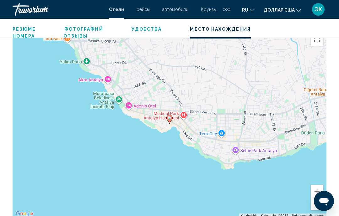
click at [317, 204] on button "Verkleinern" at bounding box center [317, 204] width 13 height 13
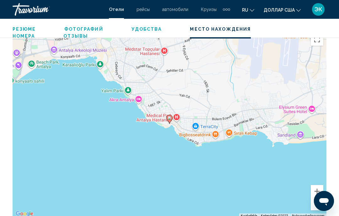
click at [316, 206] on button "Verkleinern" at bounding box center [317, 204] width 13 height 13
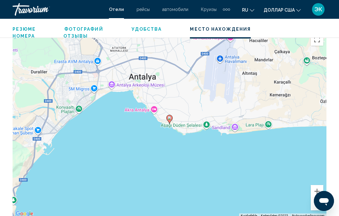
click at [318, 206] on button "Verkleinern" at bounding box center [317, 204] width 13 height 13
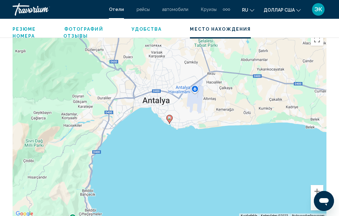
click at [318, 205] on button "Verkleinern" at bounding box center [317, 204] width 13 height 13
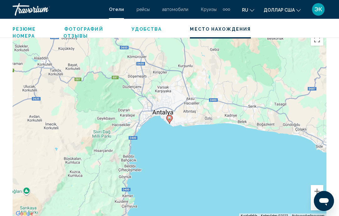
click at [318, 202] on button "Verkleinern" at bounding box center [317, 204] width 13 height 13
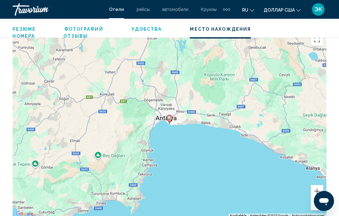
click at [318, 208] on button "Verkleinern" at bounding box center [317, 204] width 13 height 13
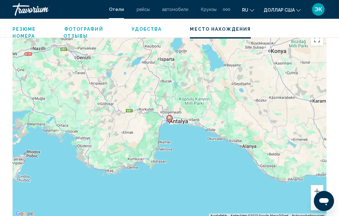
click at [318, 191] on button "Vergrößern" at bounding box center [317, 191] width 13 height 13
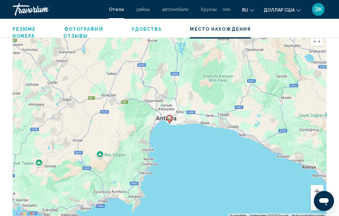
click at [320, 192] on button "Vergrößern" at bounding box center [317, 191] width 13 height 13
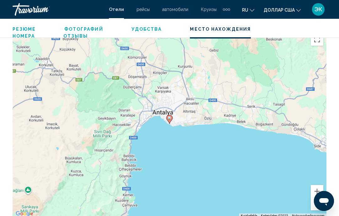
click at [320, 193] on button "Vergrößern" at bounding box center [317, 191] width 13 height 13
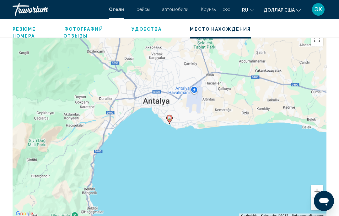
click at [320, 193] on button "Vergrößern" at bounding box center [317, 191] width 13 height 13
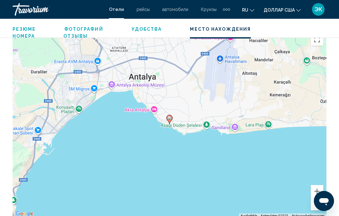
click at [318, 193] on button "Vergrößern" at bounding box center [317, 191] width 13 height 13
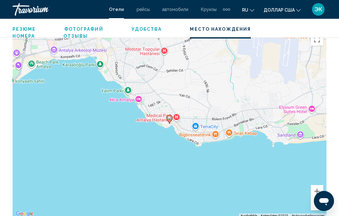
click at [318, 192] on button "Vergrößern" at bounding box center [317, 191] width 13 height 13
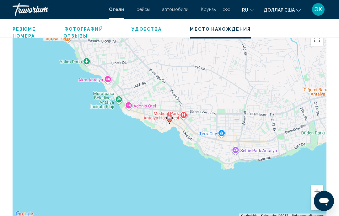
click at [318, 193] on button "Vergrößern" at bounding box center [317, 191] width 13 height 13
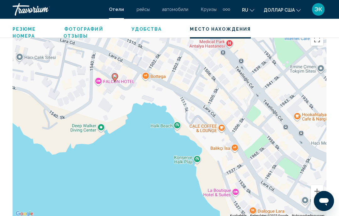
click at [317, 191] on button "Vergrößern" at bounding box center [317, 191] width 13 height 13
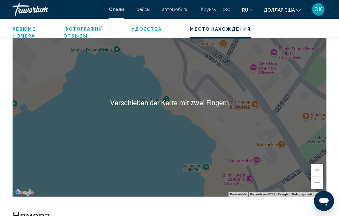
scroll to position [807, 0]
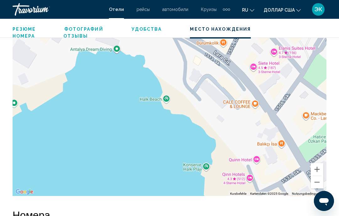
click at [318, 183] on button "Verkleinern" at bounding box center [317, 182] width 13 height 13
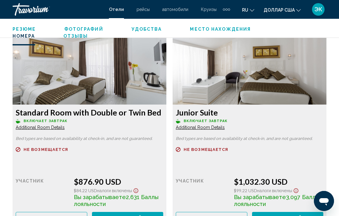
scroll to position [1046, 0]
click at [65, 130] on span "Additional Room Details" at bounding box center [40, 127] width 49 height 5
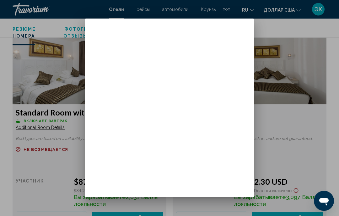
scroll to position [0, 0]
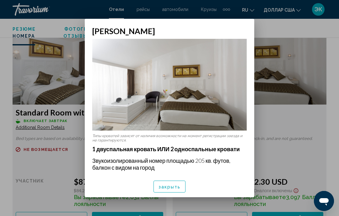
click at [221, 86] on img at bounding box center [169, 85] width 154 height 92
click at [276, 128] on div at bounding box center [169, 108] width 339 height 216
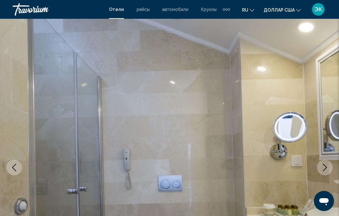
scroll to position [1046, 0]
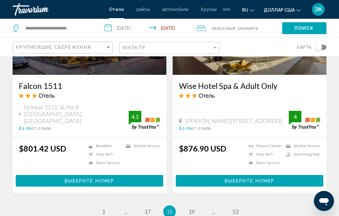
scroll to position [1245, 0]
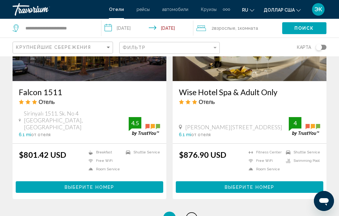
click at [192, 215] on span "19" at bounding box center [191, 218] width 6 height 7
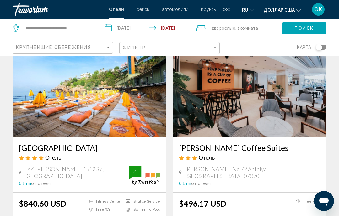
scroll to position [42, 0]
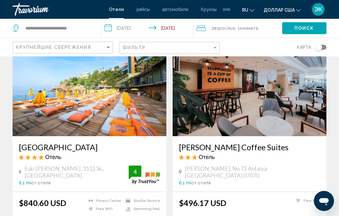
click at [120, 107] on img "Основное содержание" at bounding box center [90, 86] width 154 height 100
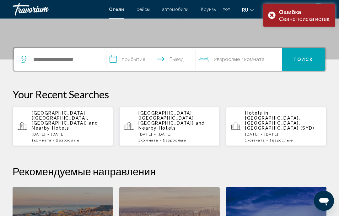
scroll to position [129, 0]
click at [273, 17] on div "Ошибка Сеанс поиска истек." at bounding box center [299, 15] width 72 height 23
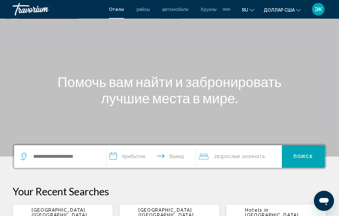
scroll to position [0, 0]
